Goal: Check status: Check status

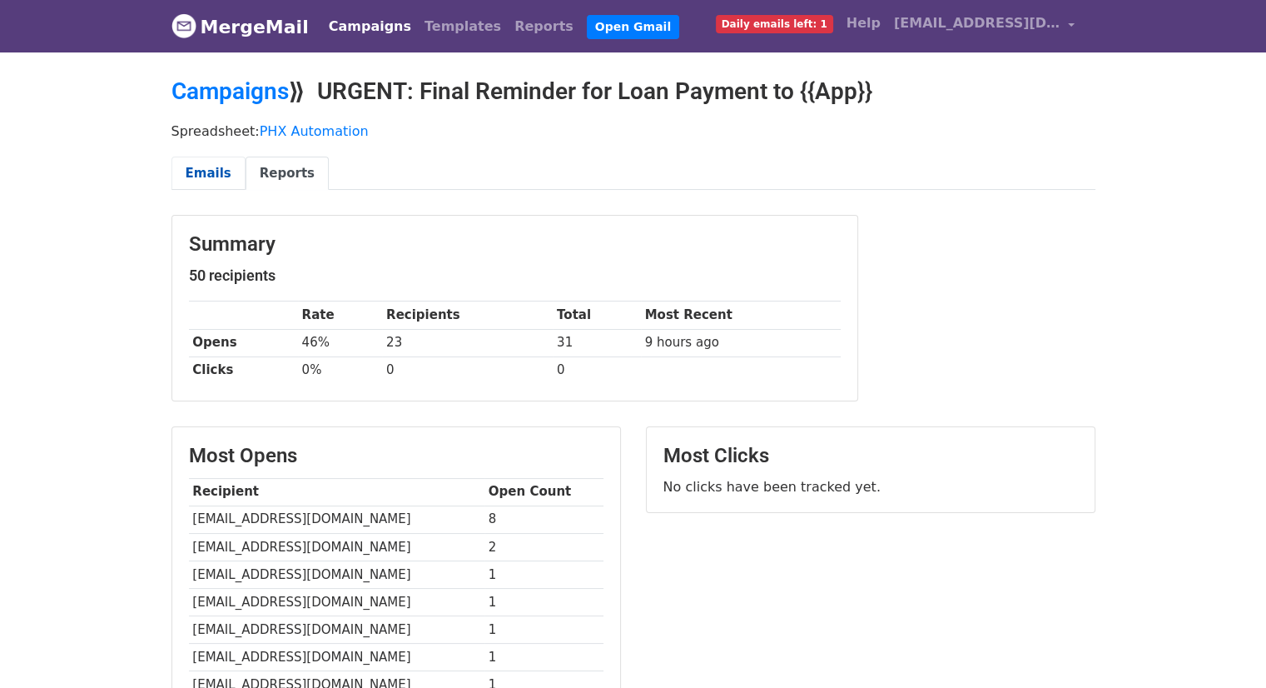
click at [227, 176] on link "Emails" at bounding box center [209, 174] width 74 height 34
click at [224, 171] on link "Emails" at bounding box center [209, 174] width 74 height 34
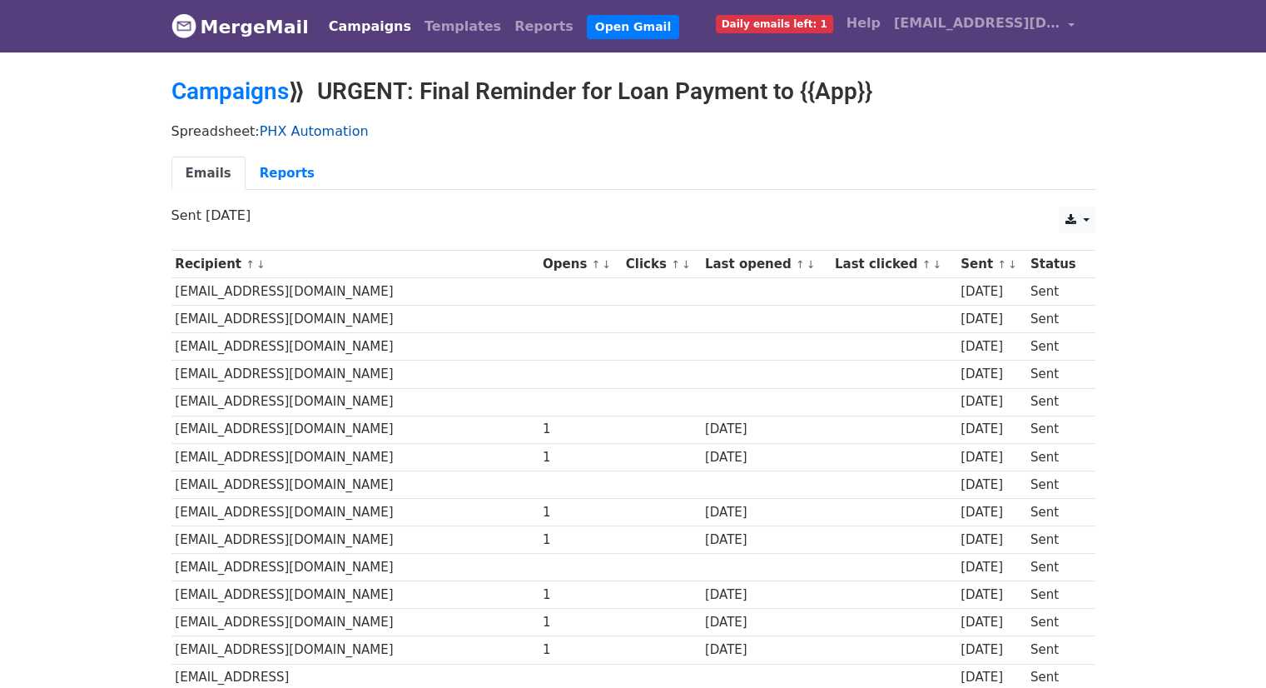
click at [267, 134] on link "PHX Automation" at bounding box center [314, 131] width 109 height 16
click at [587, 24] on link "Open Gmail" at bounding box center [633, 27] width 92 height 24
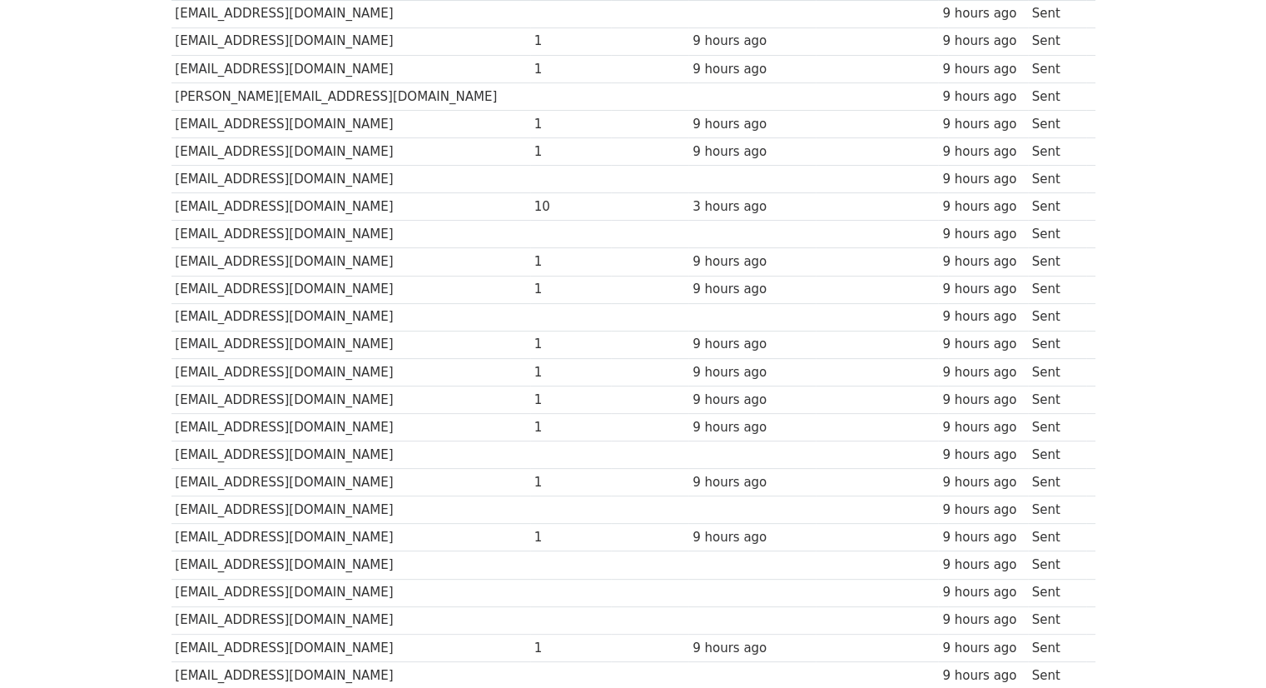
scroll to position [931, 0]
